Goal: Information Seeking & Learning: Learn about a topic

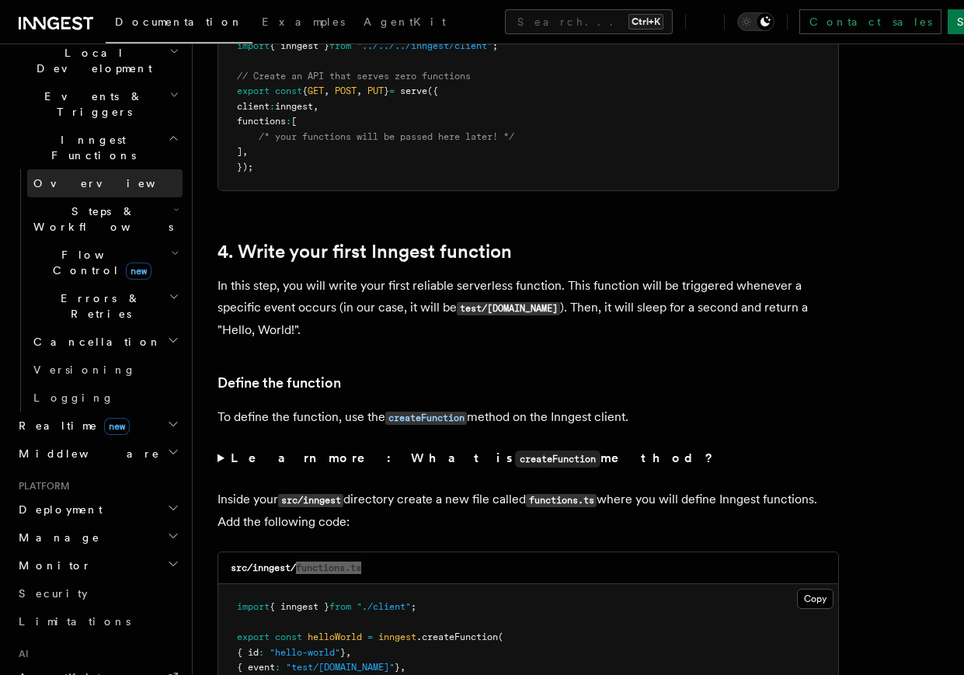
scroll to position [388, 0]
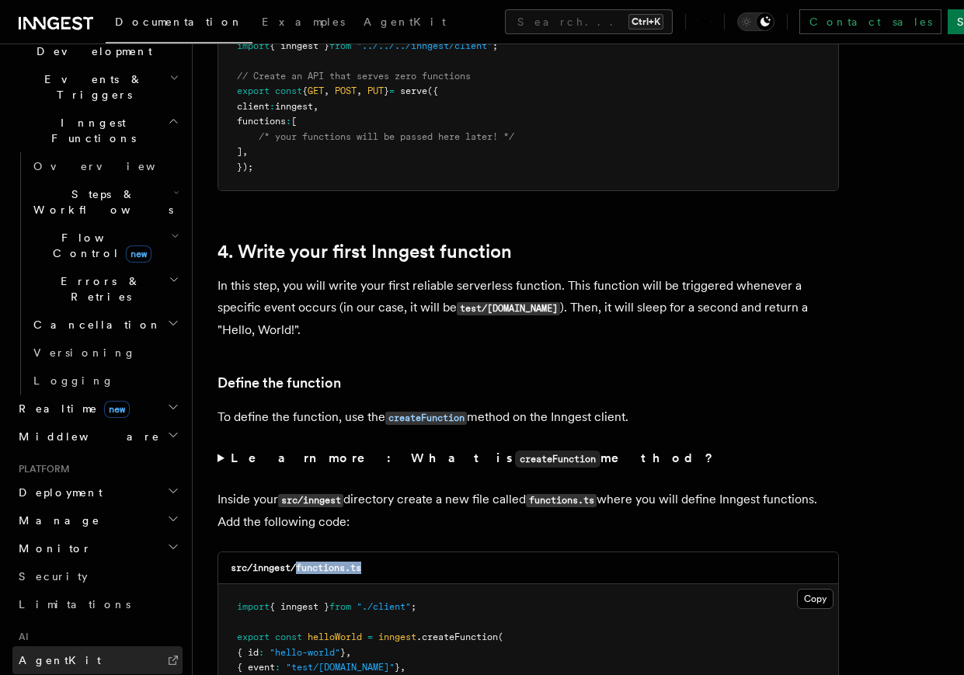
click at [83, 539] on link "AgentKit" at bounding box center [97, 660] width 170 height 28
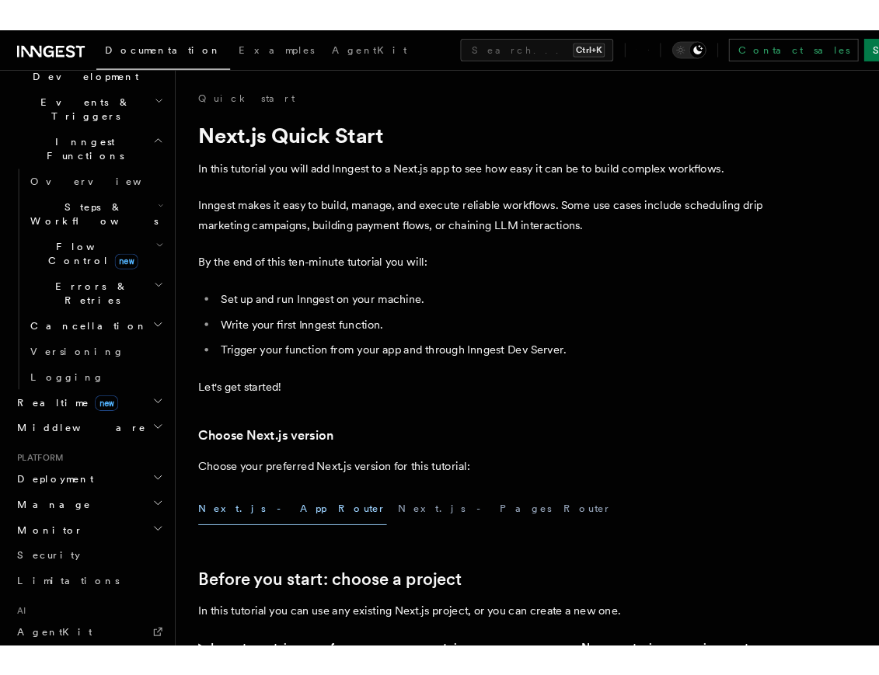
scroll to position [0, 0]
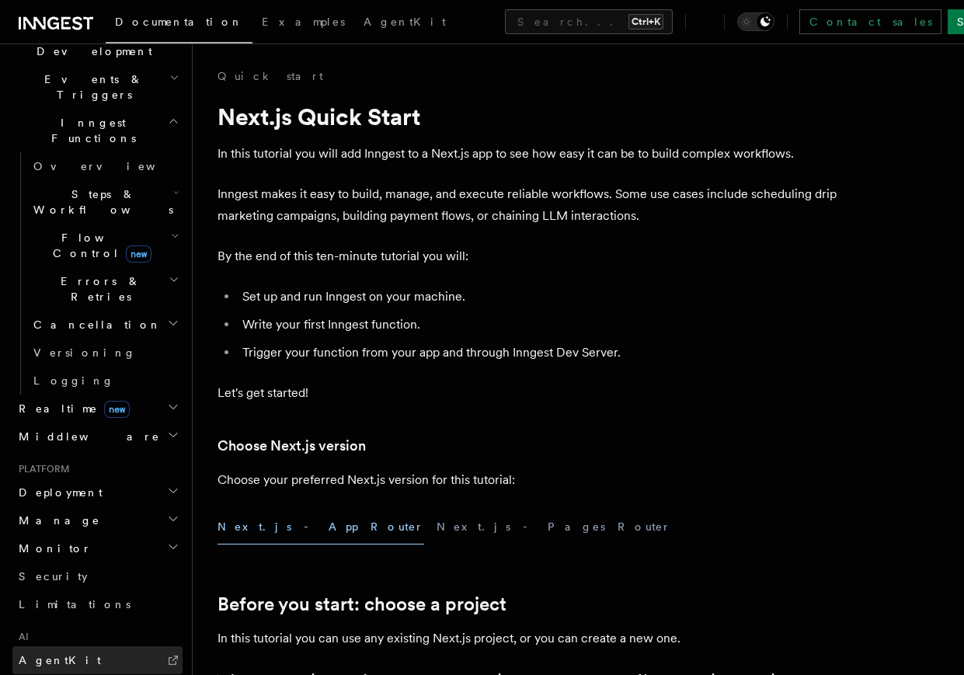
click at [83, 539] on link "AgentKit" at bounding box center [97, 660] width 170 height 28
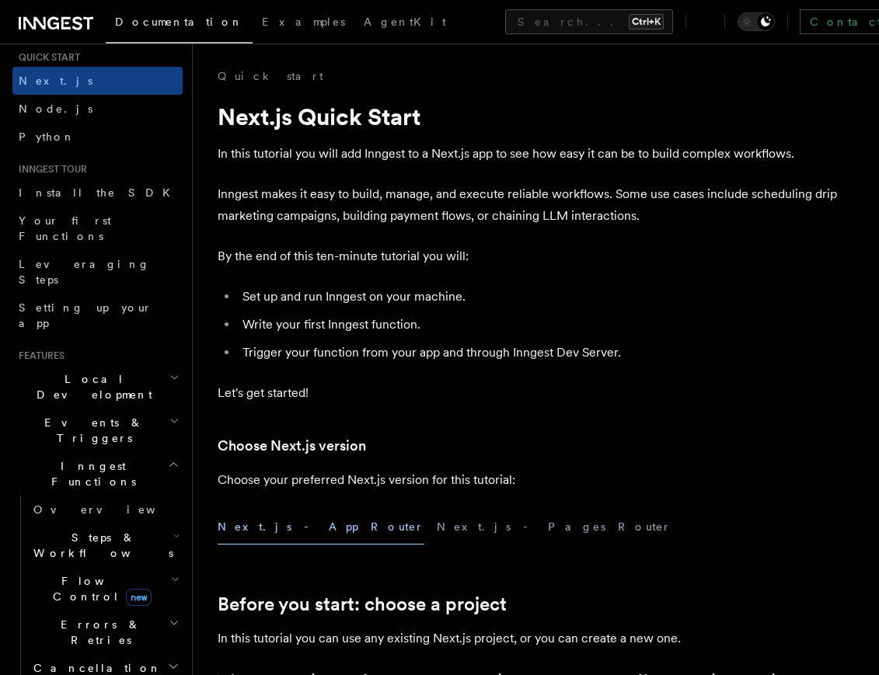
scroll to position [97, 0]
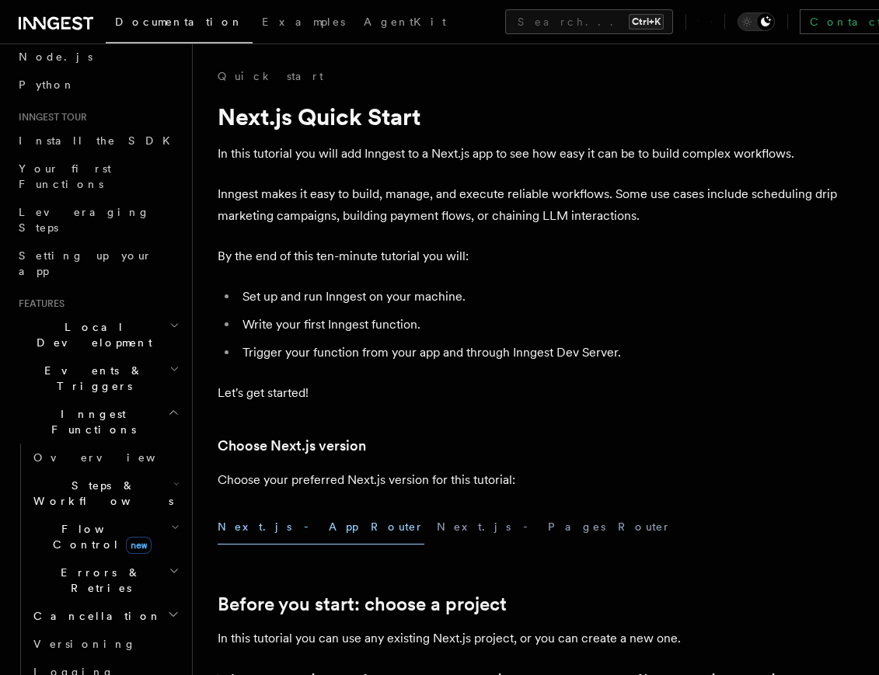
click at [149, 472] on h2 "Steps & Workflows" at bounding box center [104, 494] width 155 height 44
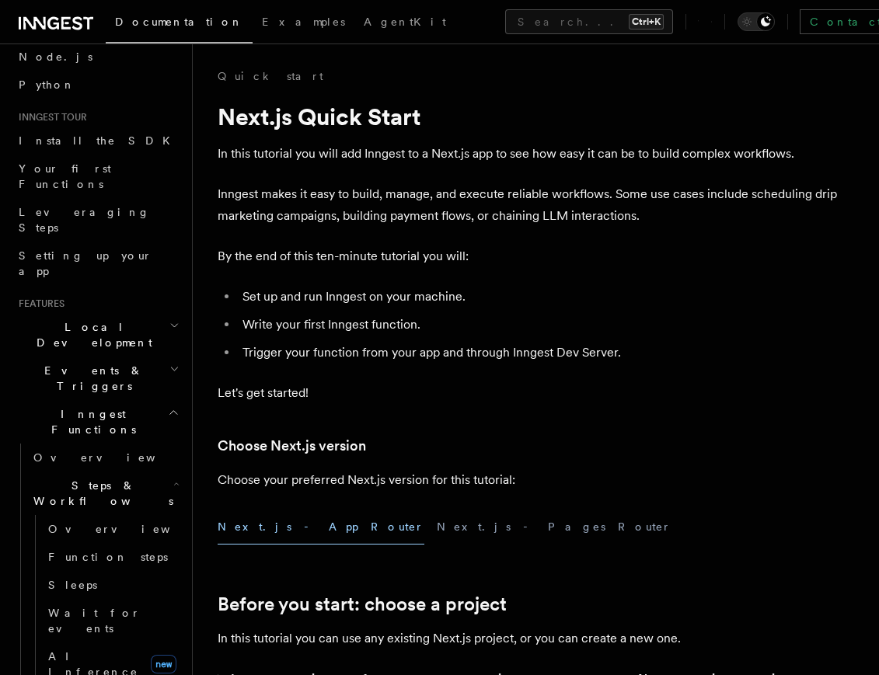
scroll to position [388, 0]
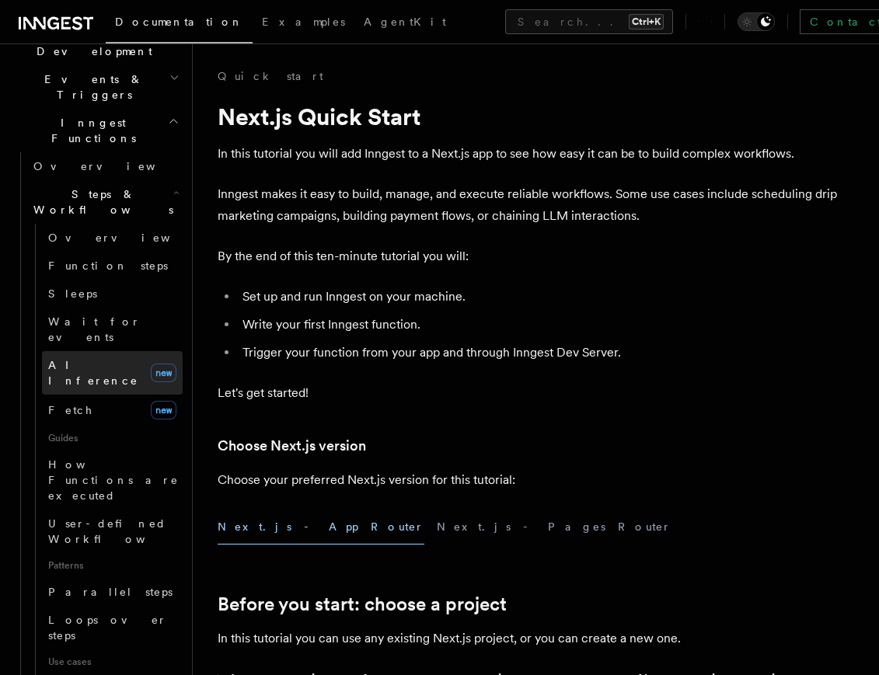
click at [99, 359] on span "AI Inference" at bounding box center [93, 373] width 90 height 28
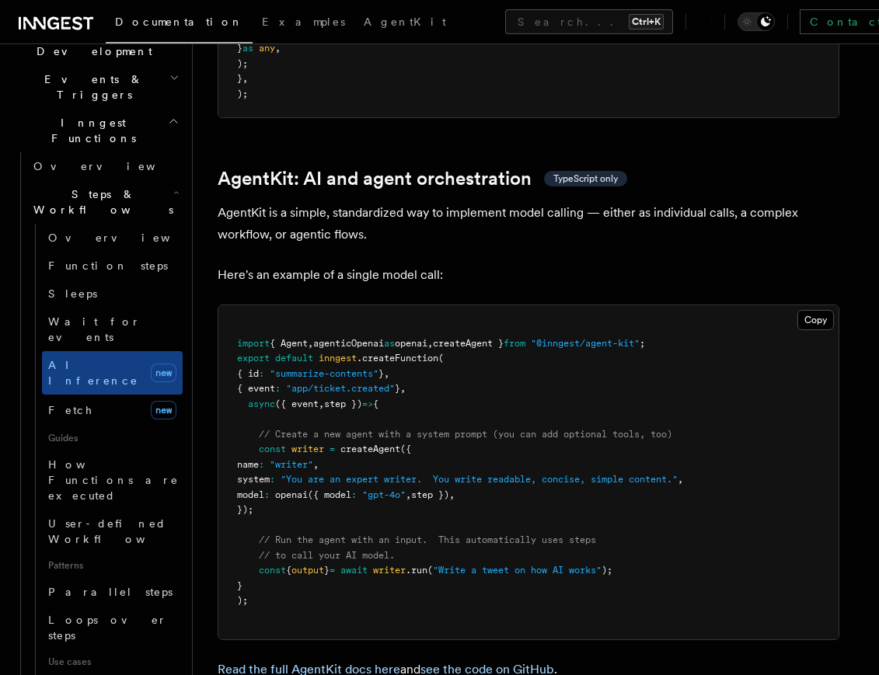
scroll to position [4467, 0]
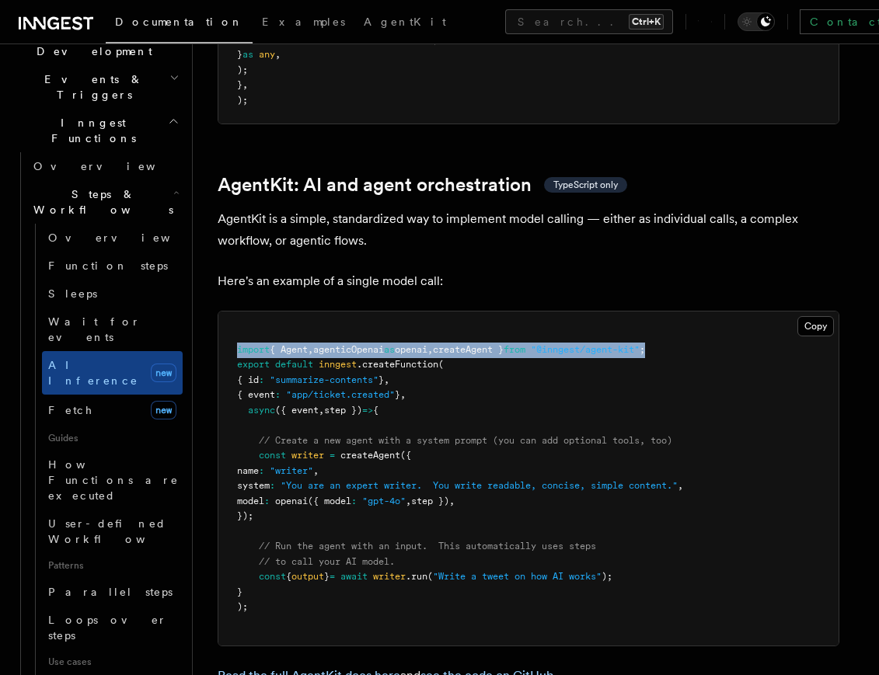
drag, startPoint x: 698, startPoint y: 272, endPoint x: 216, endPoint y: 277, distance: 482.5
copy span "import { Agent , agenticOpenai as openai , createAgent } from "@inngest/agent-k…"
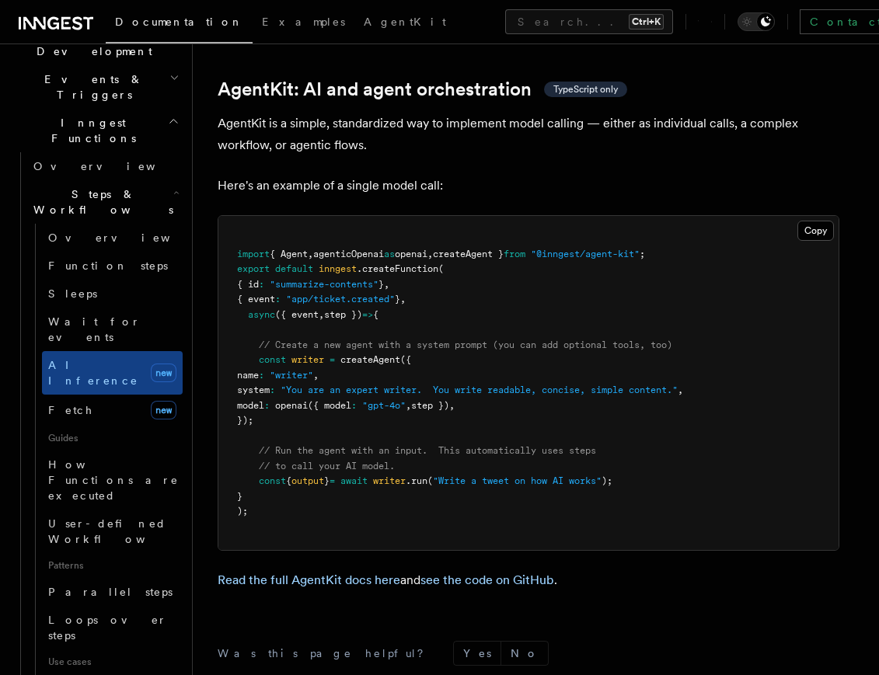
scroll to position [4564, 0]
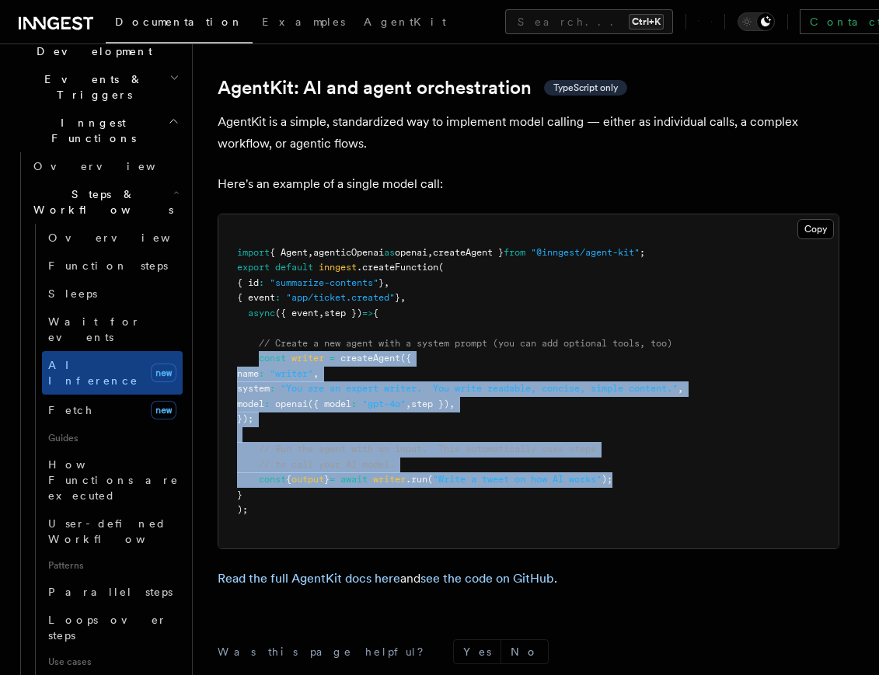
drag, startPoint x: 259, startPoint y: 280, endPoint x: 649, endPoint y: 406, distance: 409.6
click at [649, 406] on pre "import { Agent , agenticOpenai as openai , createAgent } from "@inngest/agent-k…" at bounding box center [528, 381] width 620 height 334
copy code "const writer = createAgent ({ name : "writer" , system : "You are an expert wri…"
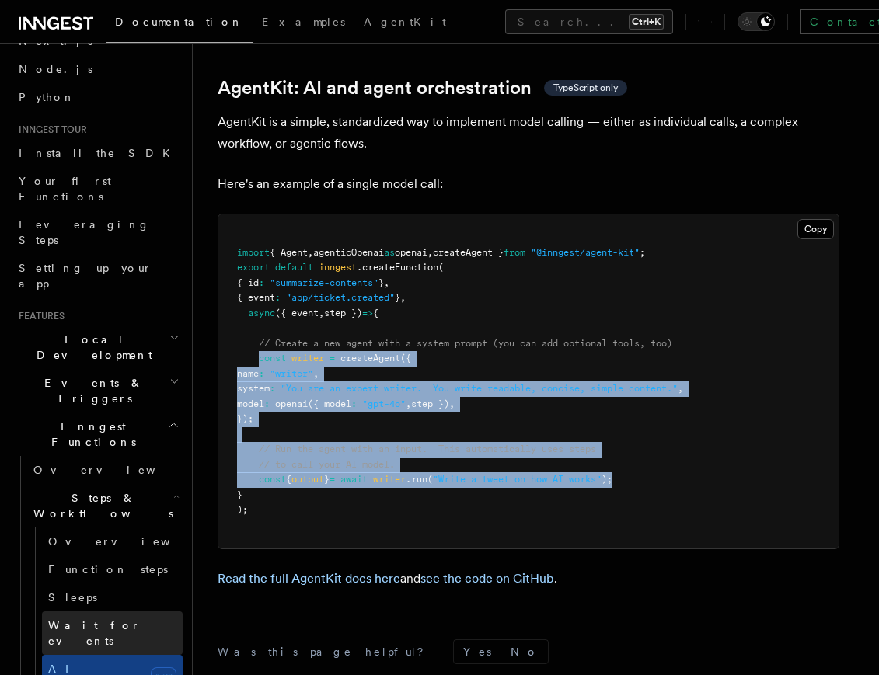
scroll to position [0, 0]
